Goal: Task Accomplishment & Management: Use online tool/utility

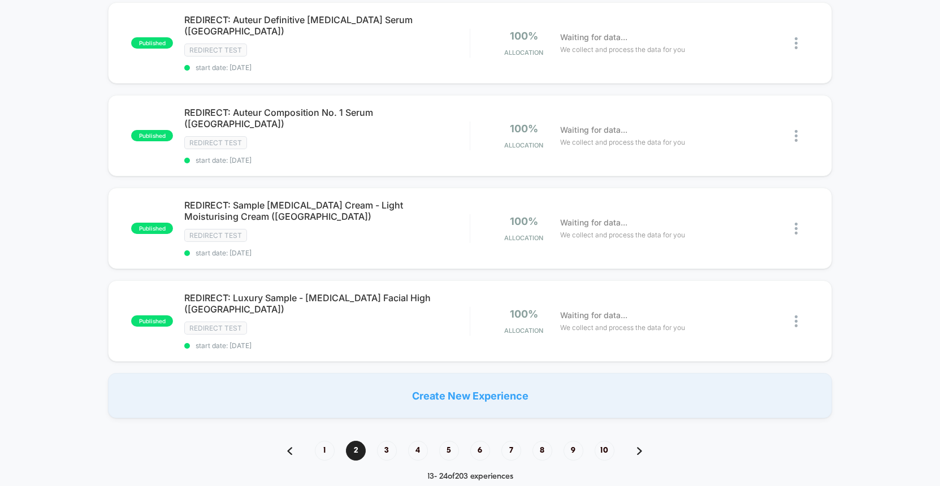
scroll to position [843, 0]
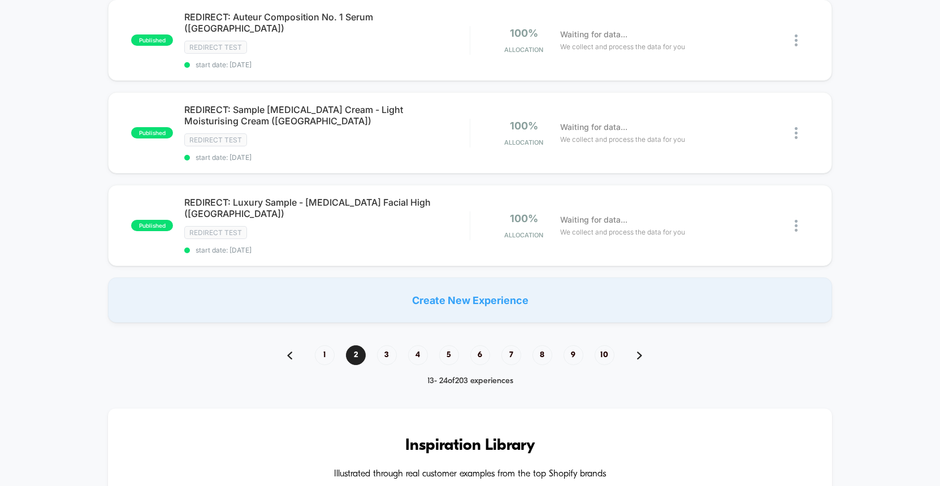
click at [397, 345] on div "1 2 3 4 5 6 7 8 9 10" at bounding box center [470, 355] width 389 height 20
click at [390, 345] on span "3" at bounding box center [387, 355] width 20 height 20
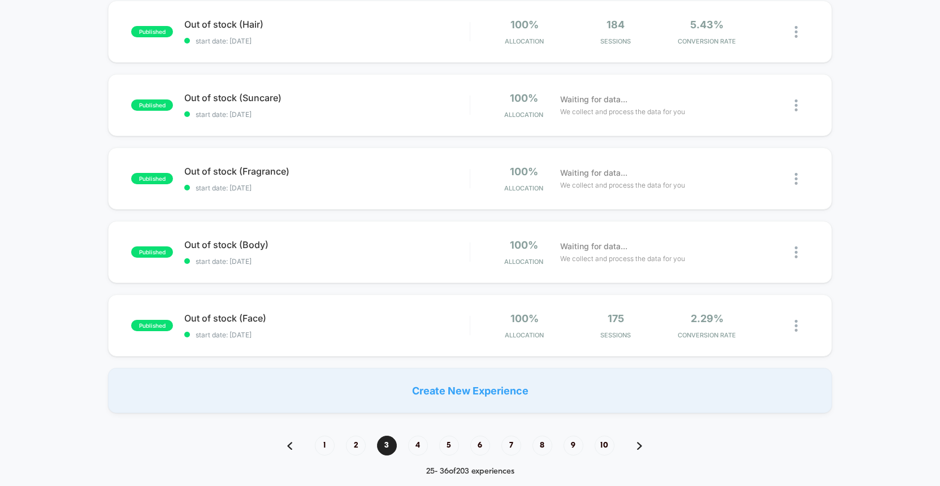
scroll to position [744, 0]
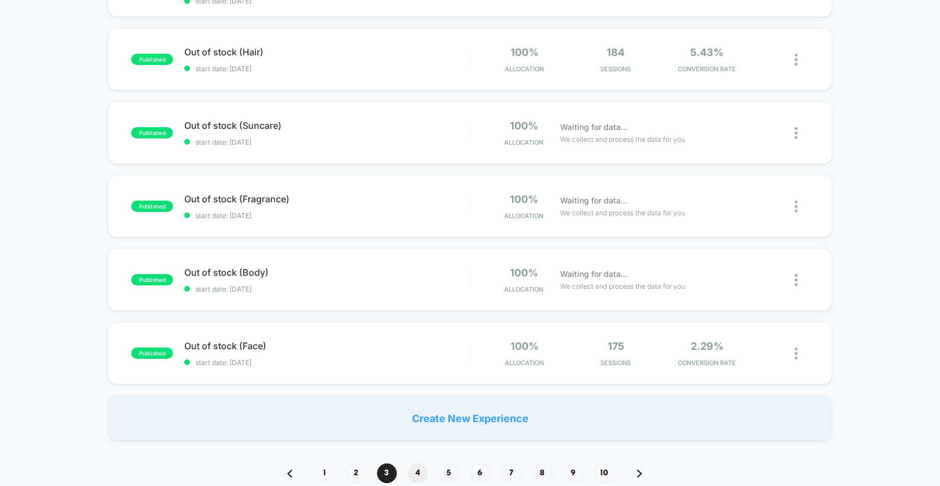
click at [415, 464] on span "4" at bounding box center [418, 474] width 20 height 20
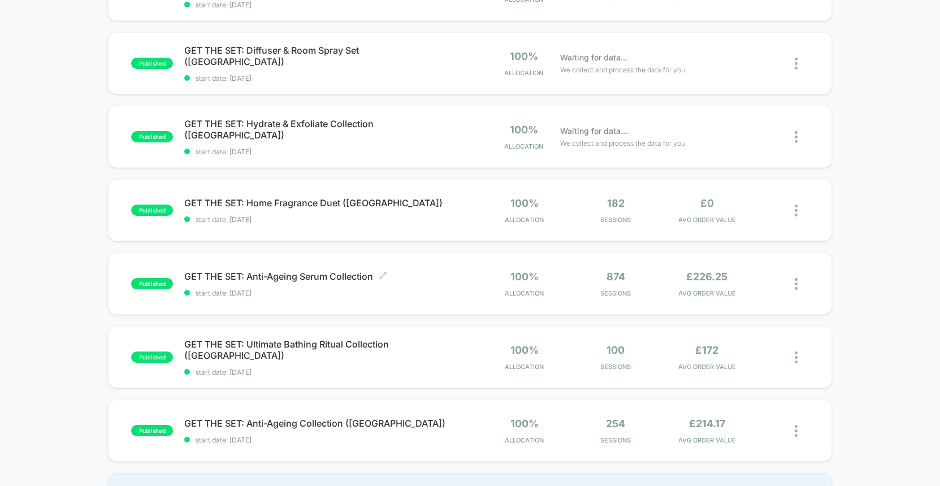
scroll to position [712, 0]
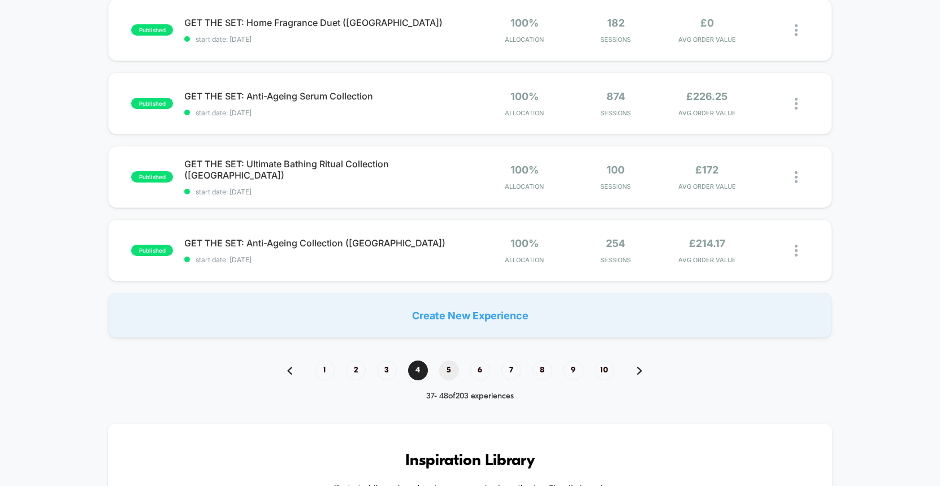
click at [447, 370] on span "5" at bounding box center [449, 371] width 20 height 20
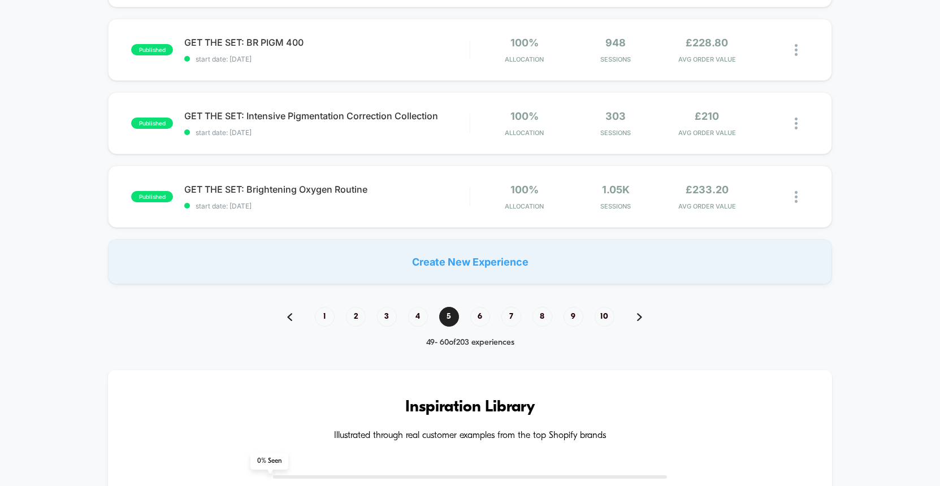
scroll to position [803, 0]
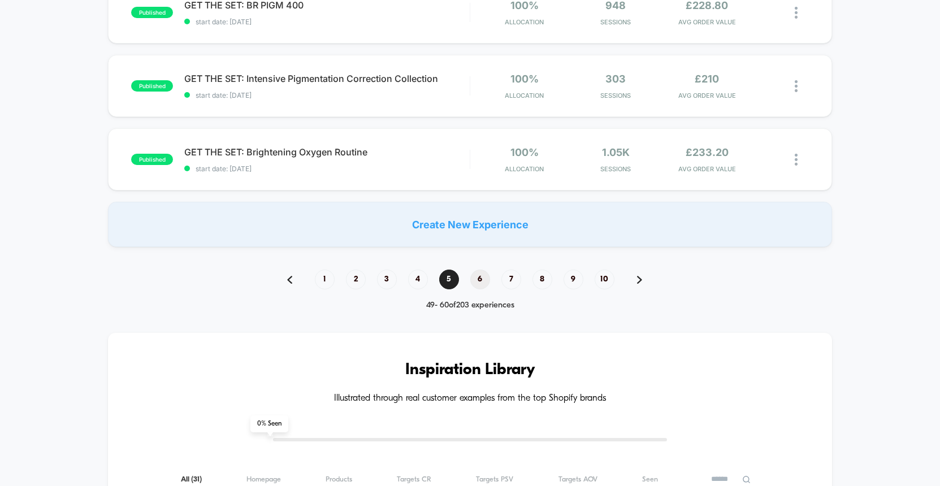
click at [480, 280] on span "6" at bounding box center [480, 280] width 20 height 20
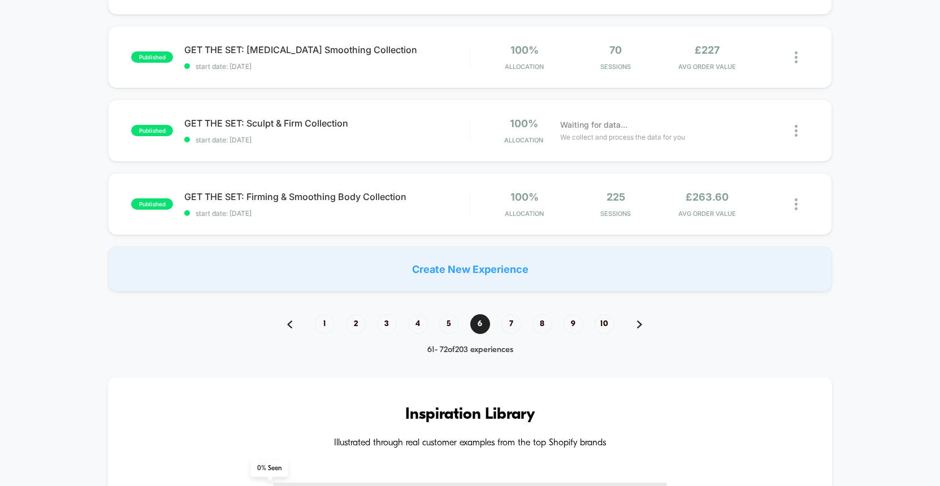
scroll to position [773, 0]
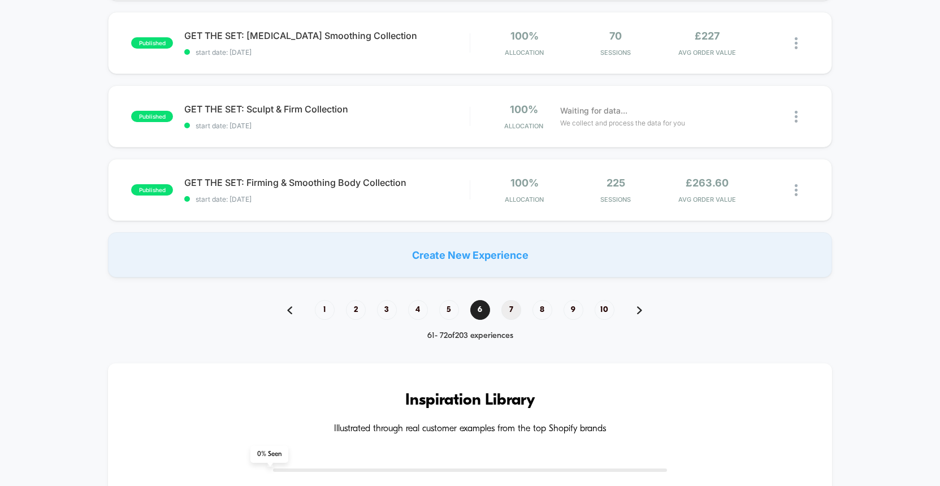
click at [515, 306] on span "7" at bounding box center [512, 310] width 20 height 20
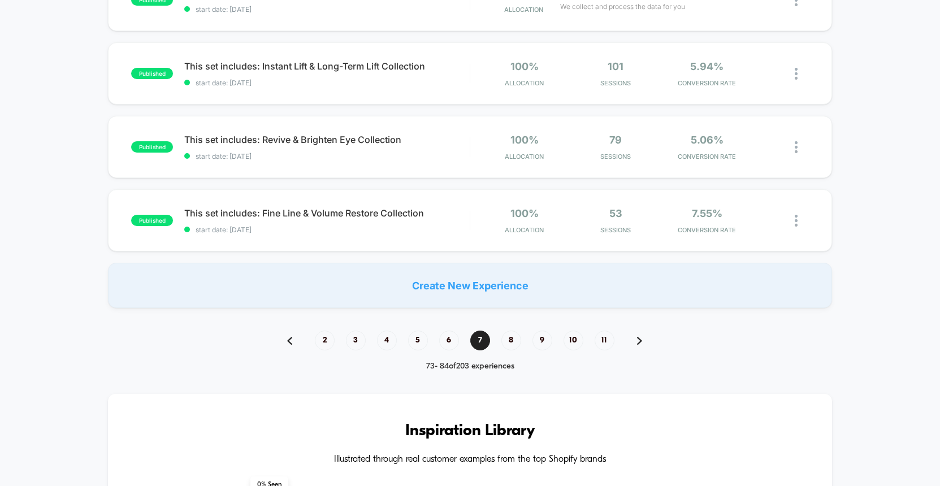
scroll to position [754, 0]
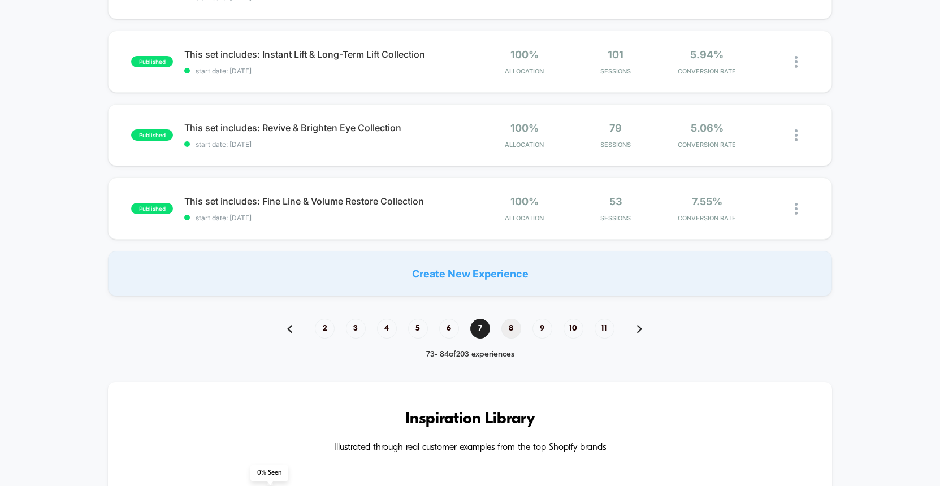
click at [520, 331] on span "8" at bounding box center [512, 329] width 20 height 20
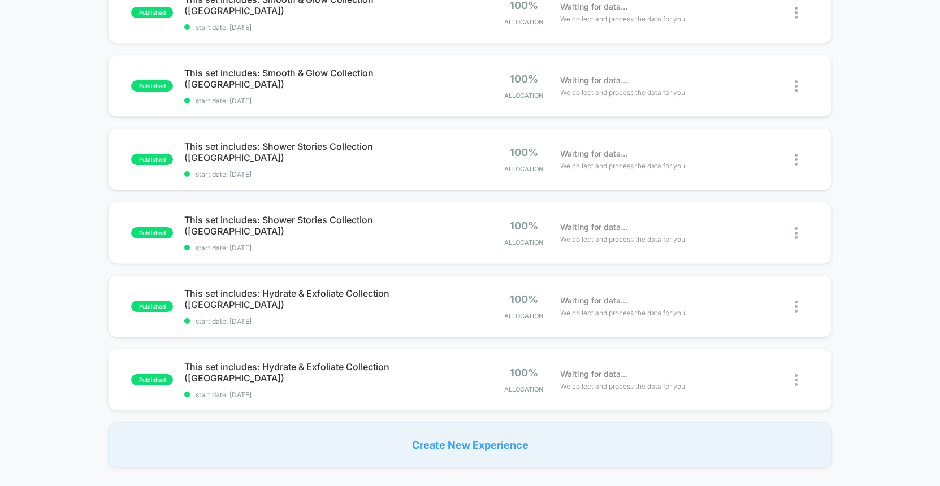
scroll to position [846, 0]
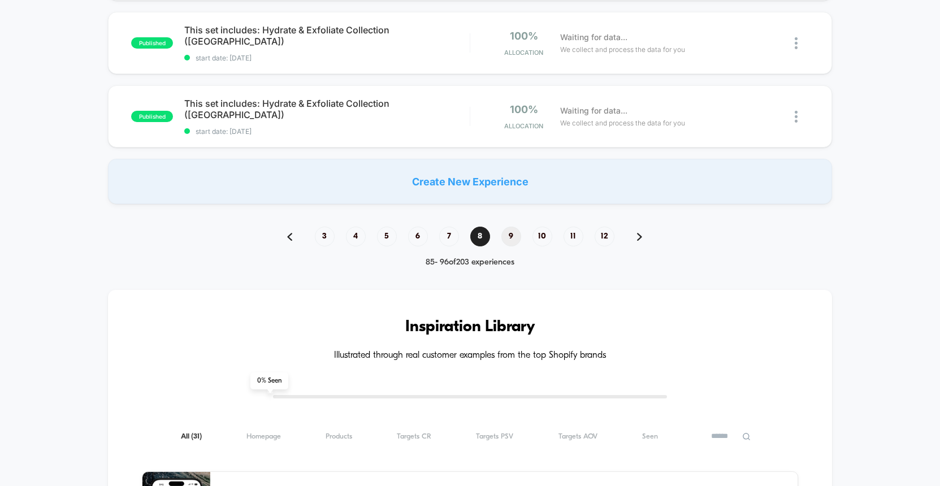
click at [512, 243] on span "9" at bounding box center [512, 237] width 20 height 20
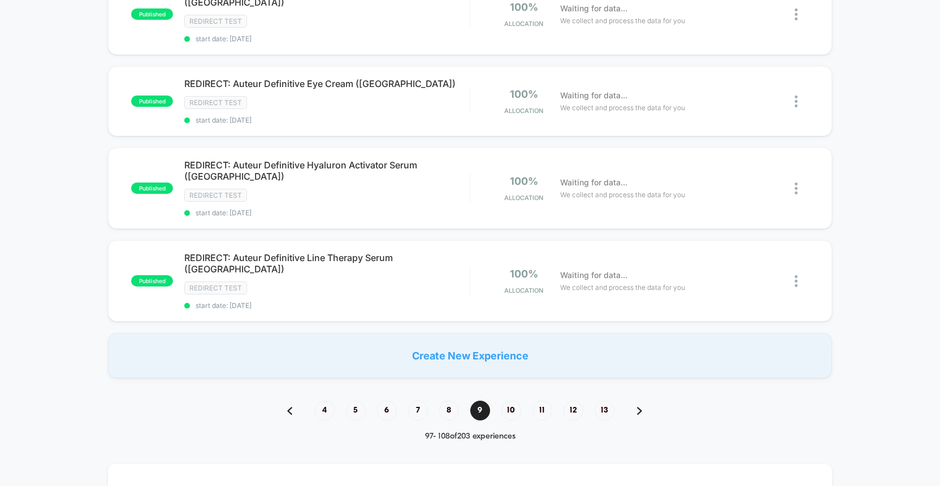
scroll to position [855, 0]
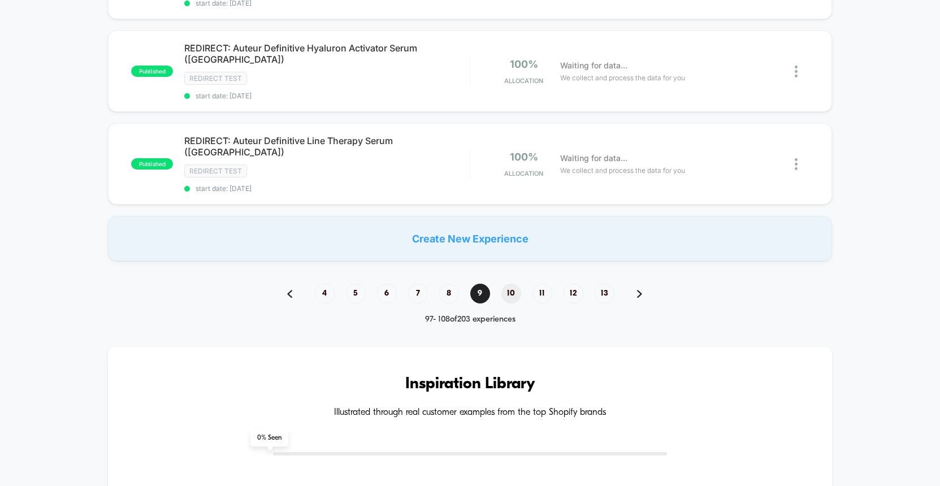
click at [514, 284] on span "10" at bounding box center [512, 294] width 20 height 20
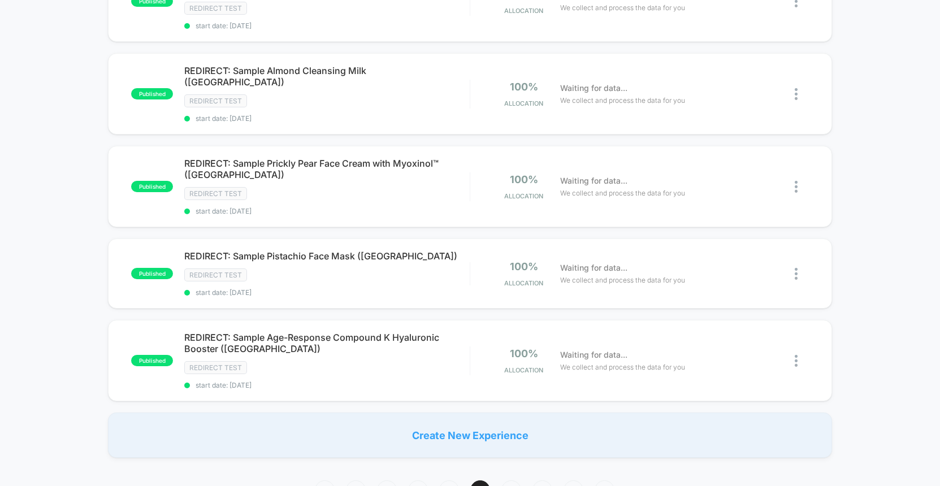
scroll to position [881, 0]
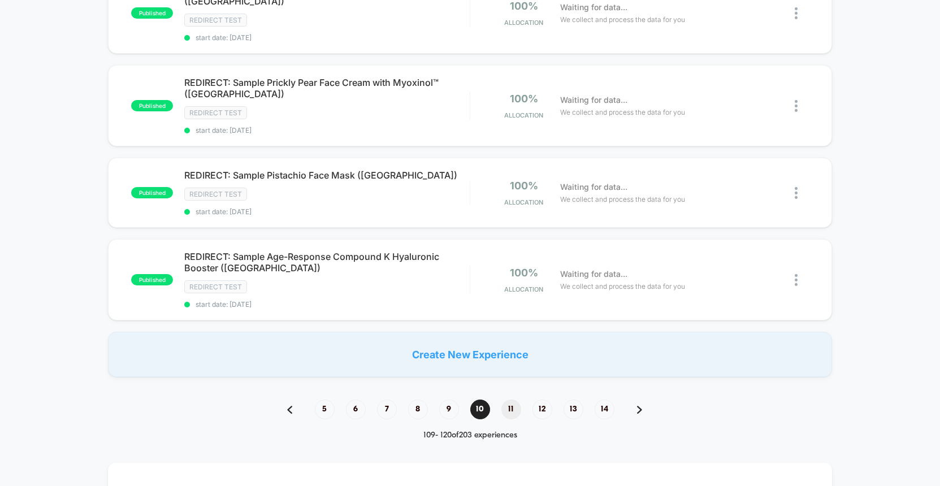
click at [515, 400] on span "11" at bounding box center [512, 410] width 20 height 20
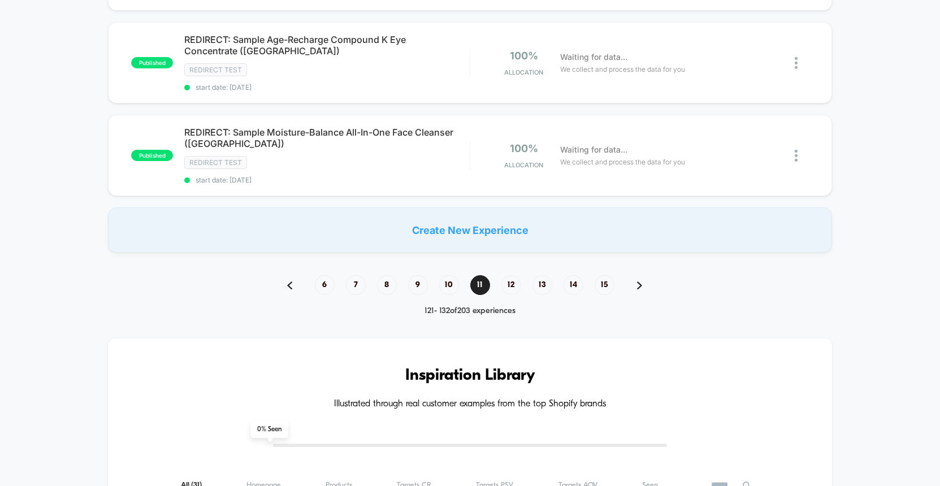
scroll to position [1056, 0]
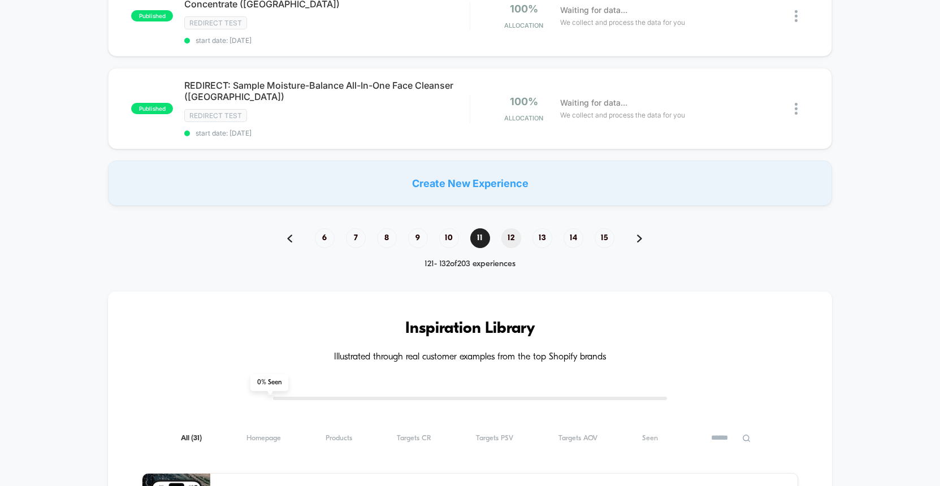
click at [513, 228] on span "12" at bounding box center [512, 238] width 20 height 20
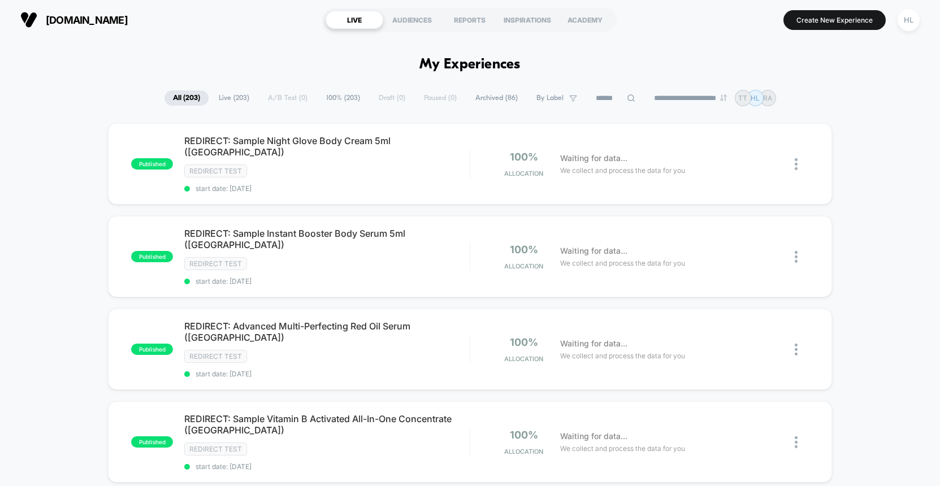
click at [554, 95] on span "By Label" at bounding box center [550, 98] width 27 height 8
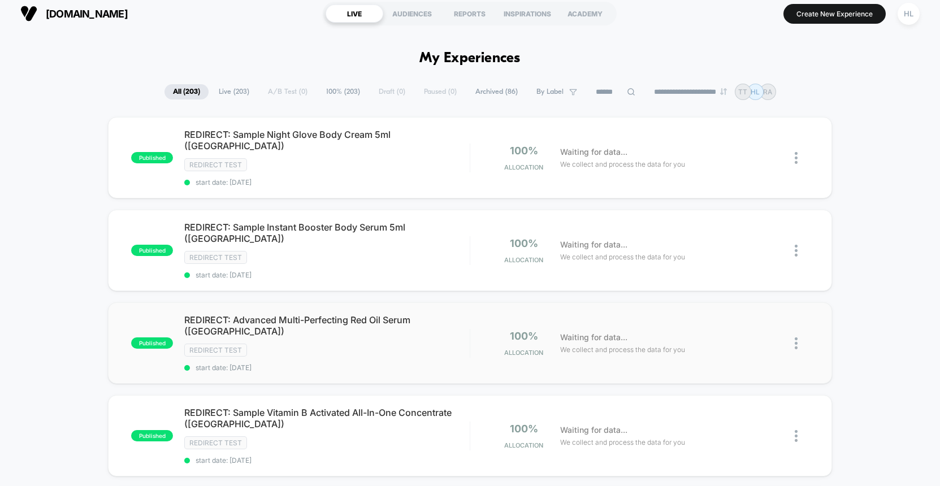
scroll to position [2, 0]
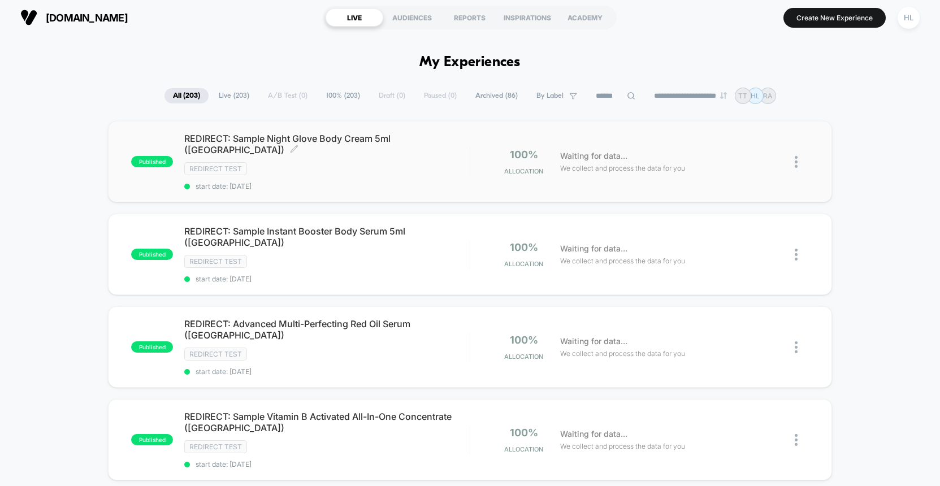
click at [374, 136] on span "REDIRECT: Sample Night Glove Body Cream 5ml ([GEOGRAPHIC_DATA]) Click to edit e…" at bounding box center [327, 144] width 286 height 23
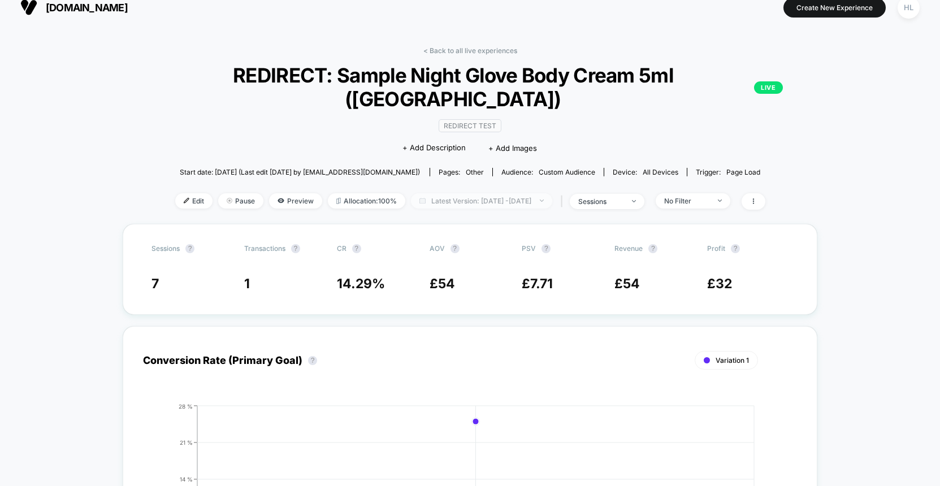
scroll to position [14, 0]
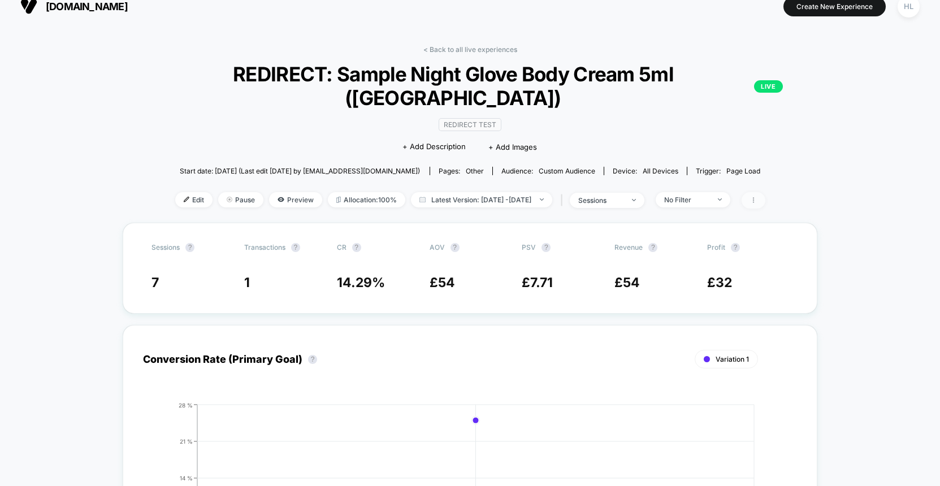
click at [757, 197] on icon at bounding box center [753, 200] width 7 height 7
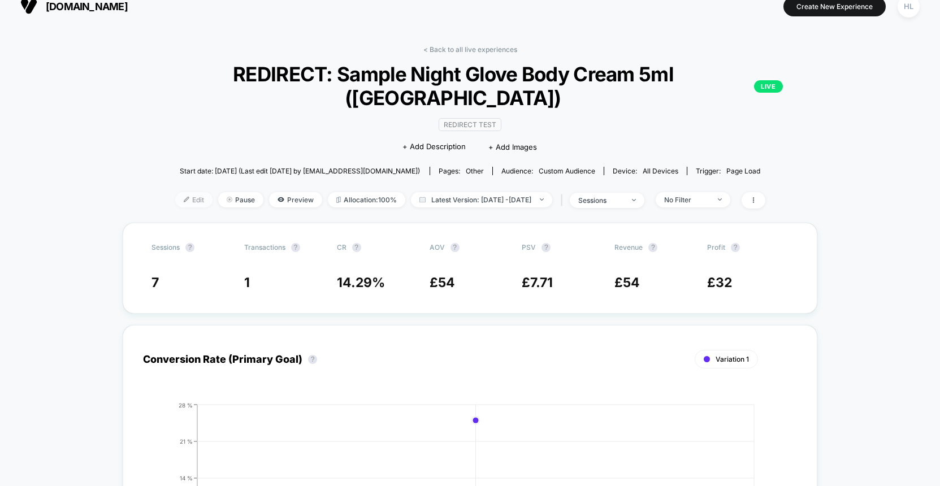
click at [187, 192] on span "Edit" at bounding box center [193, 199] width 37 height 15
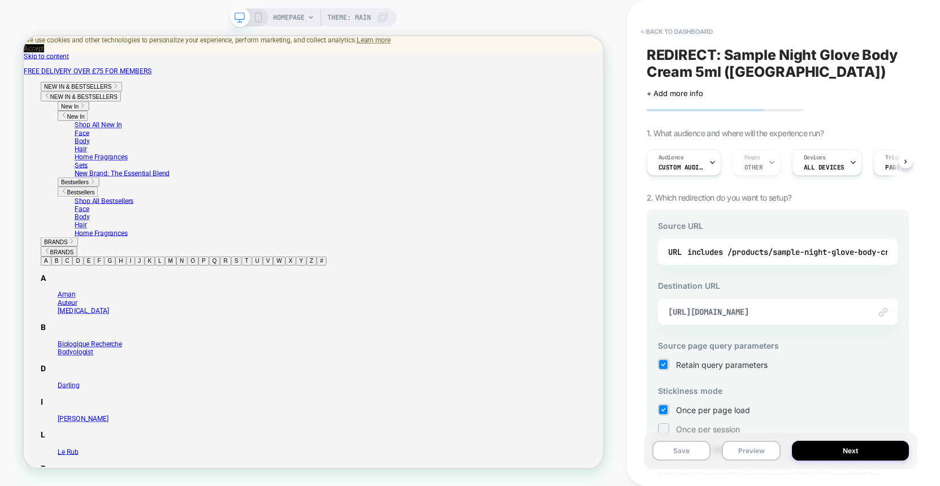
scroll to position [0, 773]
click at [883, 313] on img at bounding box center [883, 312] width 8 height 8
click at [883, 309] on img at bounding box center [883, 312] width 8 height 8
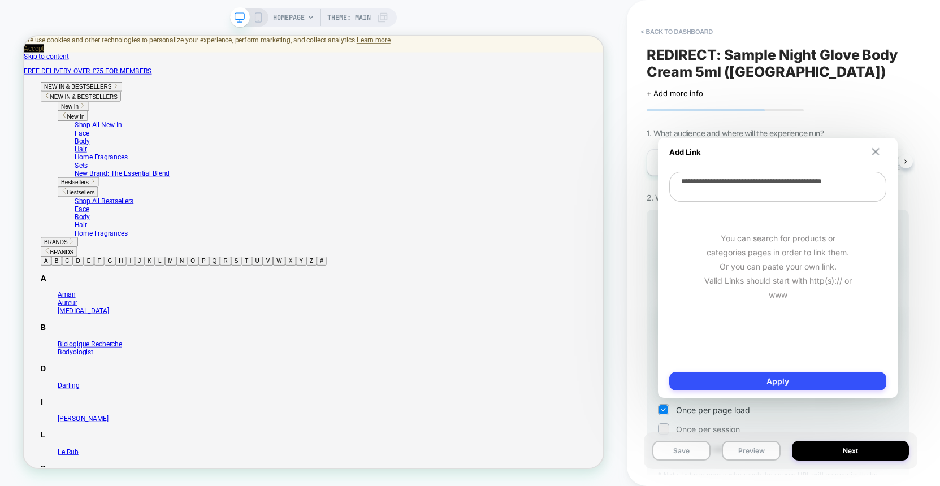
click at [875, 149] on img at bounding box center [875, 151] width 7 height 7
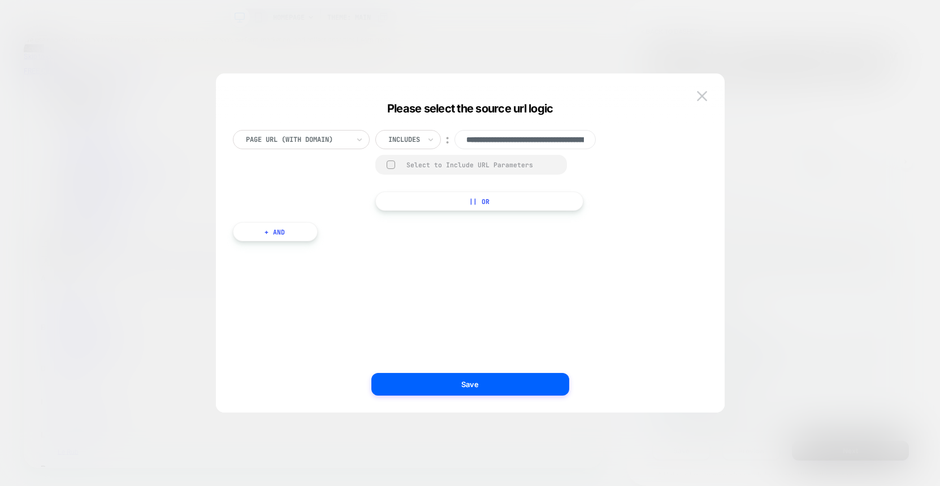
scroll to position [0, 87]
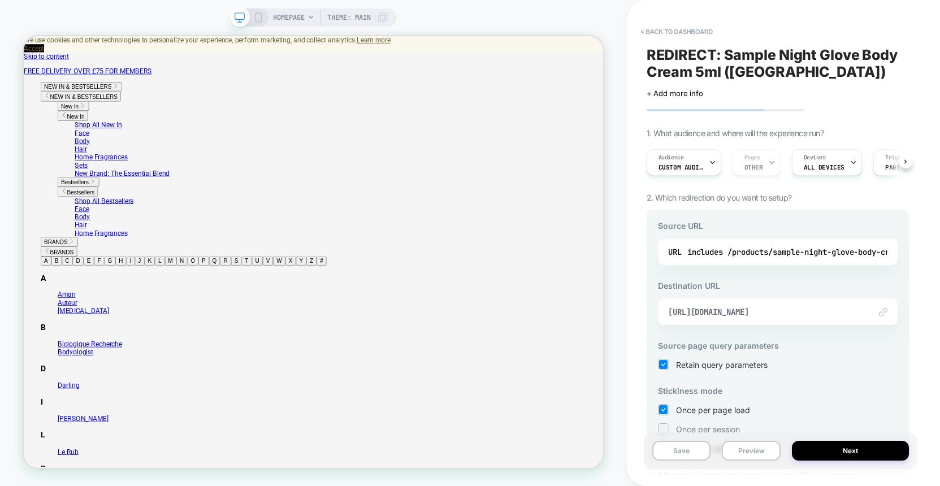
scroll to position [0, 773]
click at [658, 32] on button "< back to dashboard" at bounding box center [677, 32] width 83 height 18
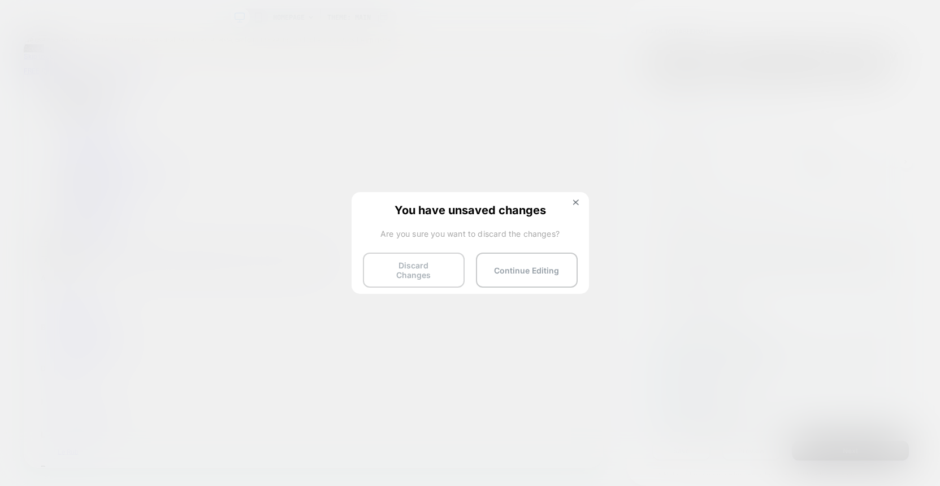
click at [435, 264] on button "Discard Changes" at bounding box center [414, 270] width 102 height 35
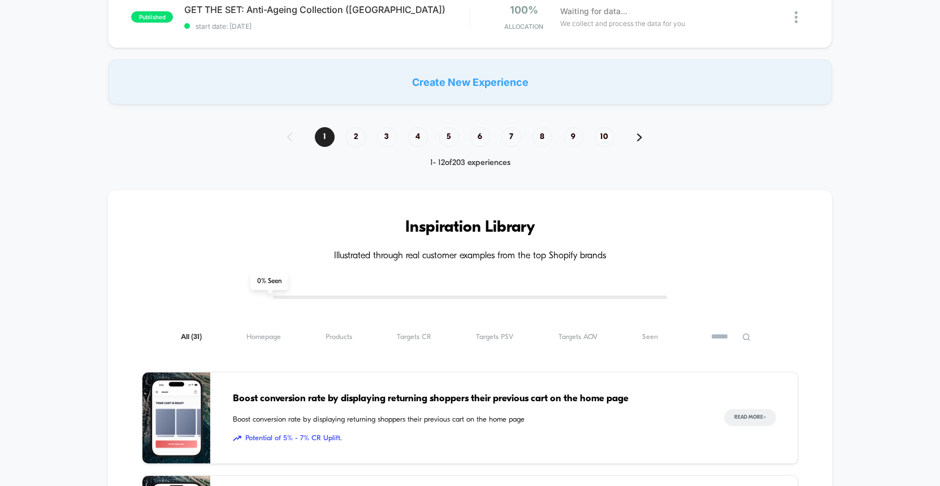
scroll to position [1021, 0]
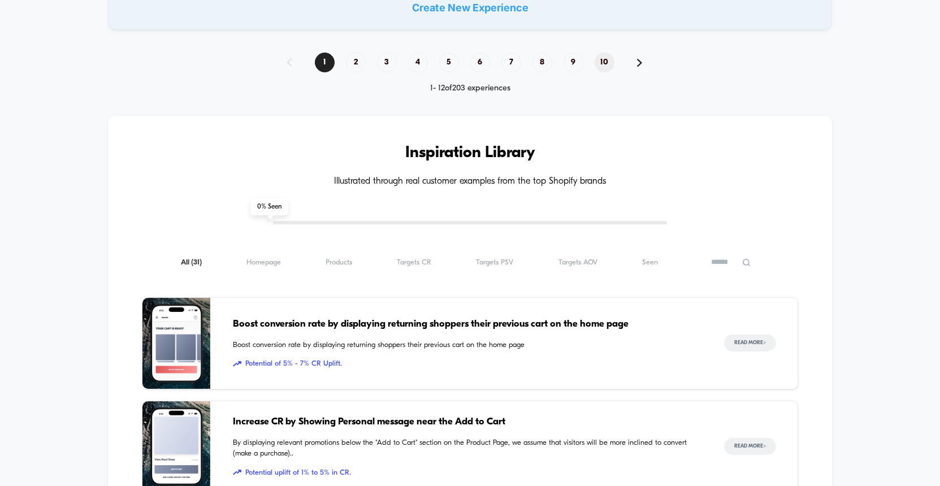
click at [604, 57] on span "10" at bounding box center [605, 63] width 20 height 20
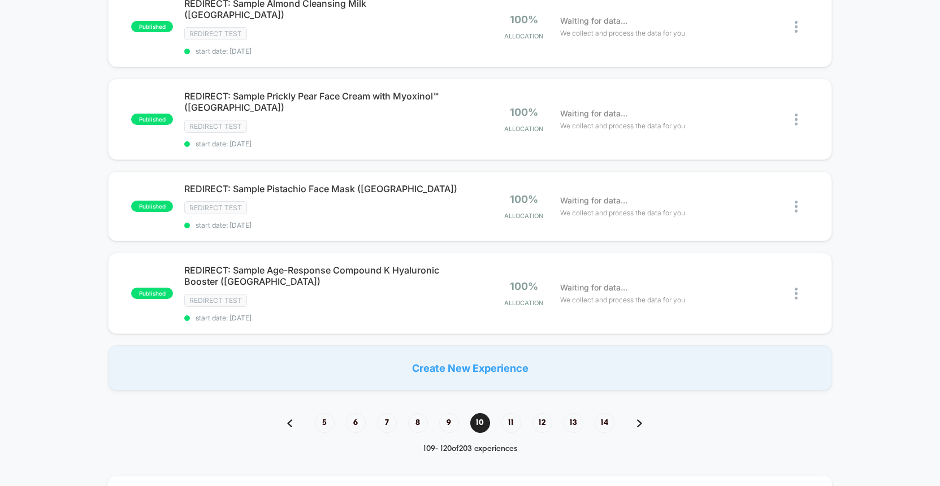
scroll to position [868, 0]
click at [513, 413] on span "11" at bounding box center [512, 423] width 20 height 20
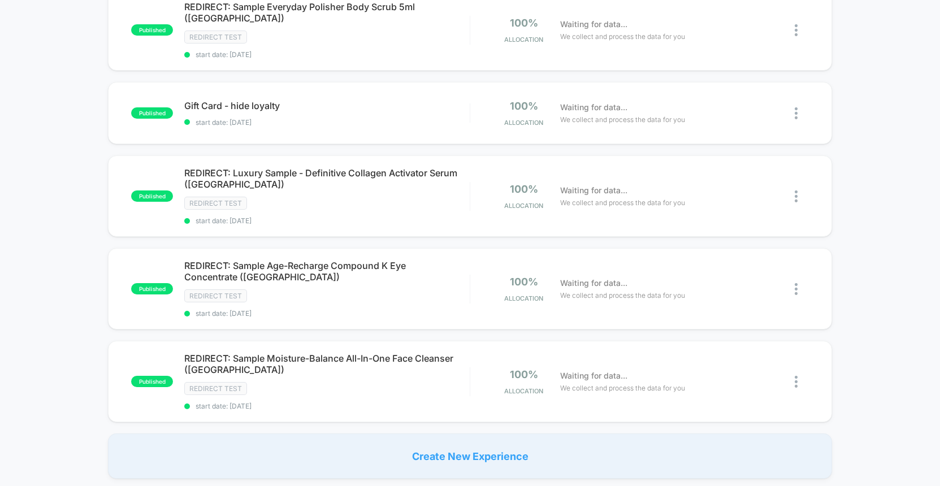
scroll to position [866, 0]
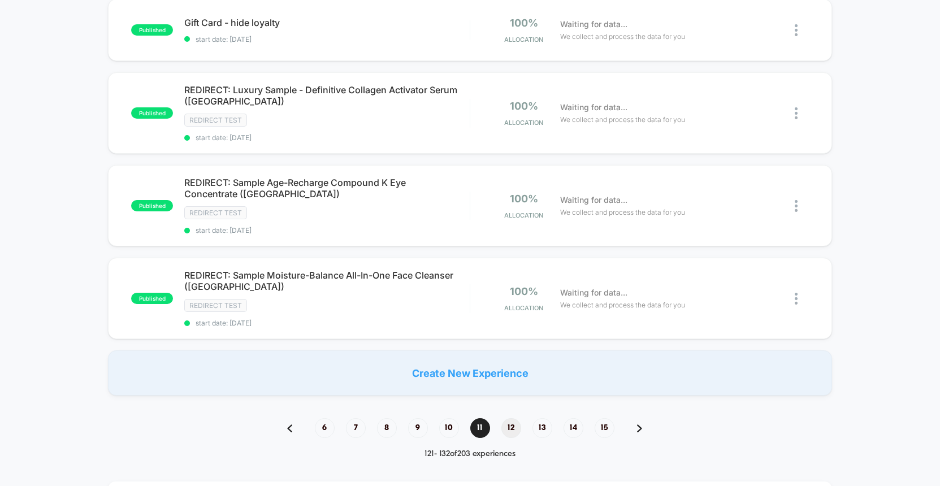
click at [515, 418] on span "12" at bounding box center [512, 428] width 20 height 20
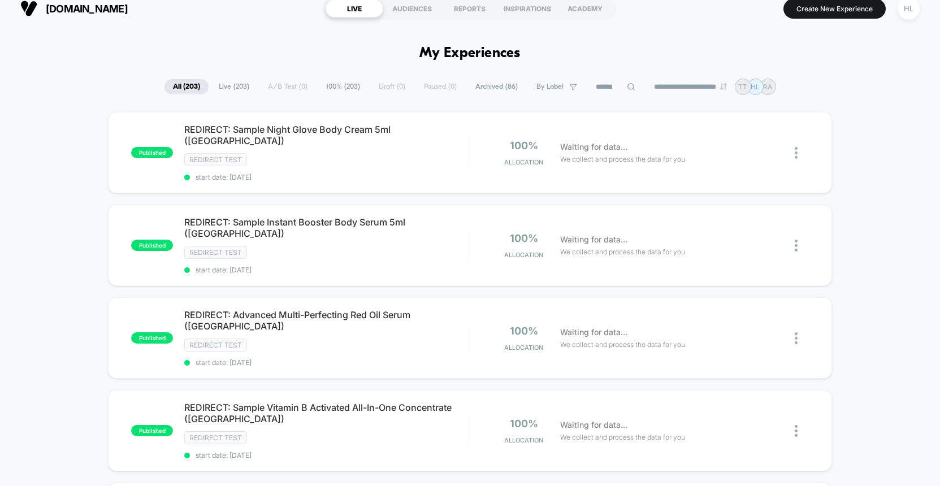
scroll to position [14, 0]
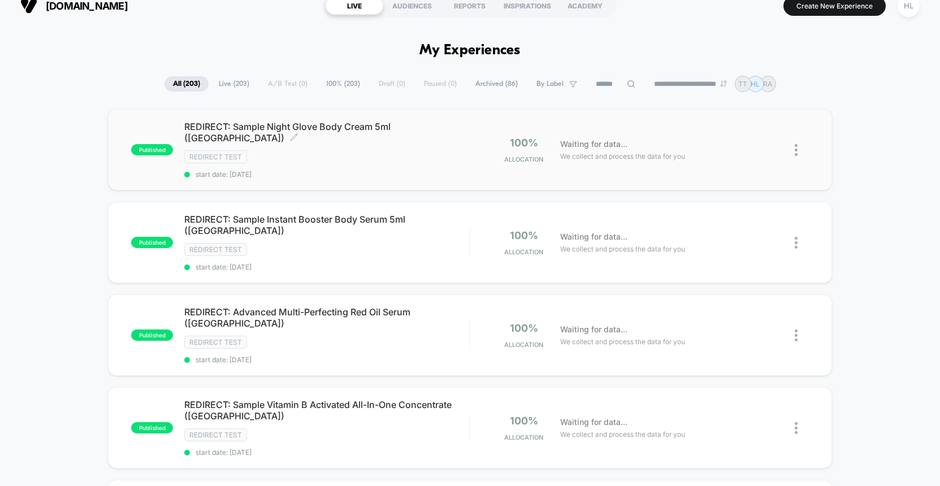
click at [386, 127] on span "REDIRECT: Sample Night Glove Body Cream 5ml ([GEOGRAPHIC_DATA]) Click to edit e…" at bounding box center [327, 132] width 286 height 23
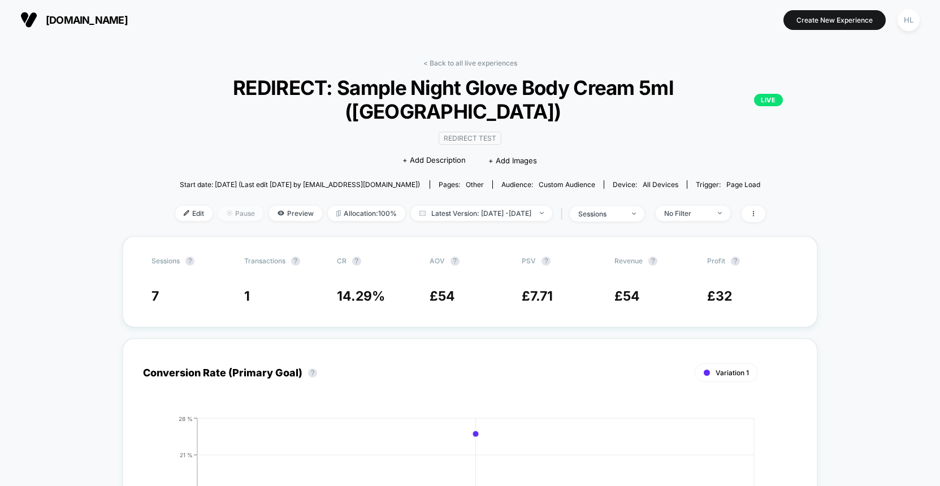
click at [229, 206] on span "Pause" at bounding box center [240, 213] width 45 height 15
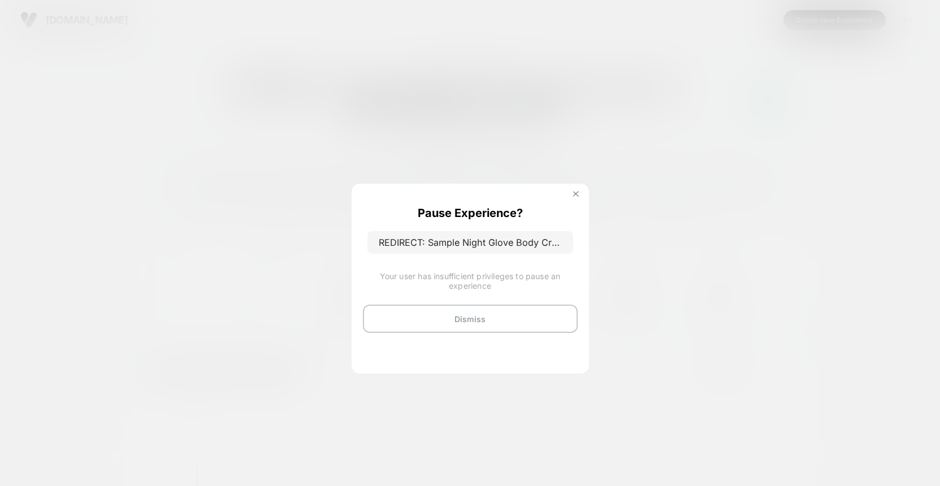
click at [570, 193] on button at bounding box center [576, 196] width 12 height 10
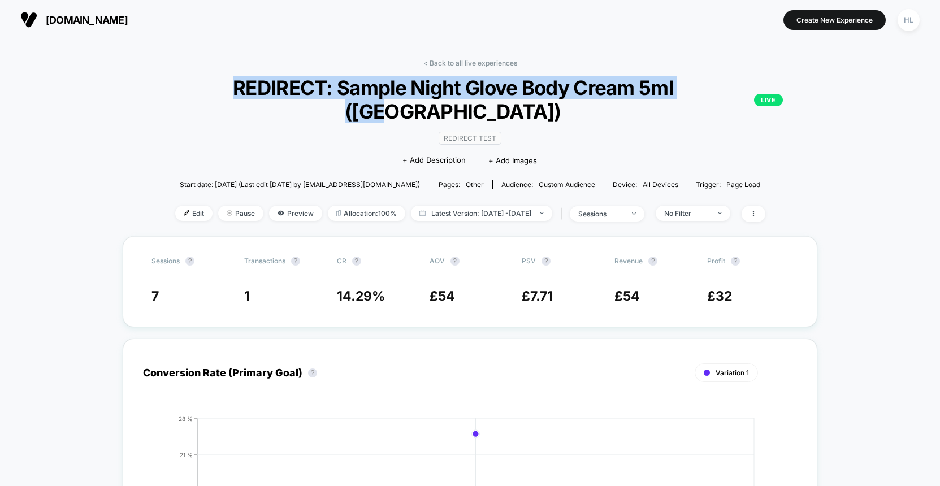
drag, startPoint x: 202, startPoint y: 82, endPoint x: 695, endPoint y: 80, distance: 493.6
click at [695, 80] on span "REDIRECT: Sample Night Glove Body Cream 5ml (UK) LIVE" at bounding box center [469, 99] width 625 height 47
copy span "REDIRECT: Sample Night Glove Body Cream 5ml ([GEOGRAPHIC_DATA])"
